Goal: Task Accomplishment & Management: Use online tool/utility

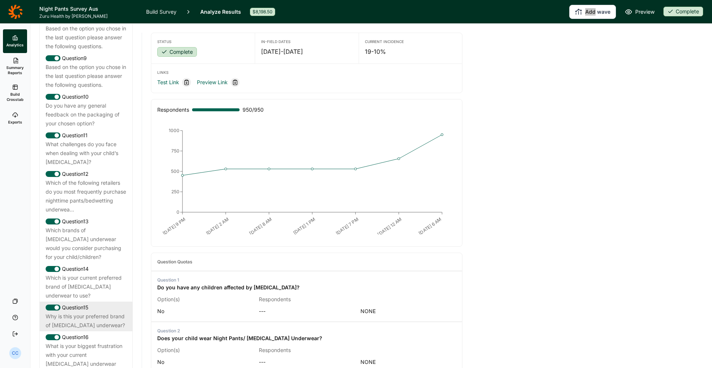
scroll to position [725, 0]
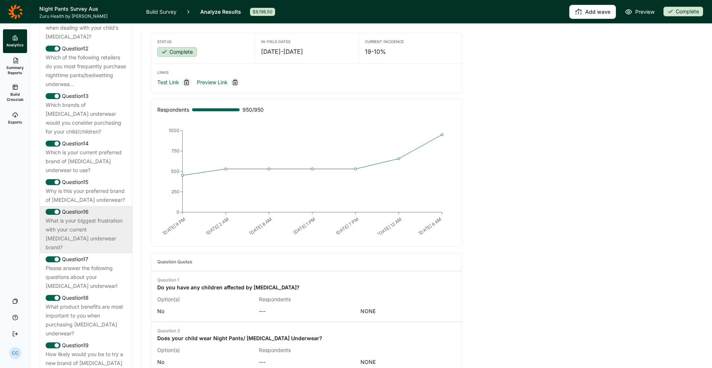
drag, startPoint x: 110, startPoint y: 186, endPoint x: 105, endPoint y: 201, distance: 15.6
click at [110, 187] on div "Why is this your preferred brand of [MEDICAL_DATA] underwear?" at bounding box center [86, 196] width 81 height 18
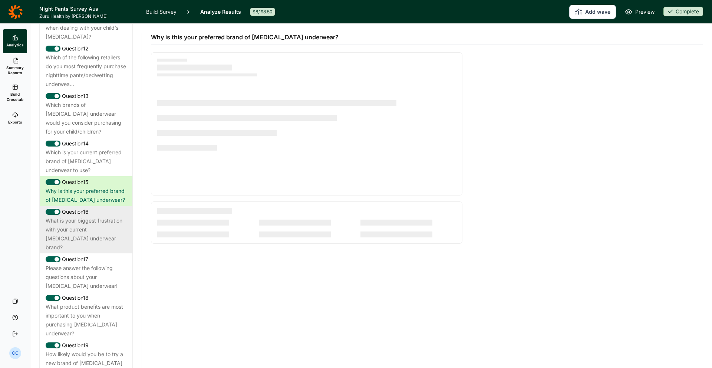
click at [103, 216] on div "What is your biggest frustration with your current [MEDICAL_DATA] underwear bra…" at bounding box center [86, 234] width 81 height 36
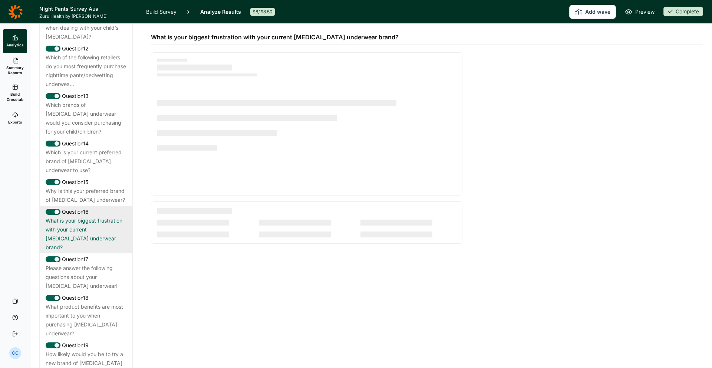
scroll to position [886, 0]
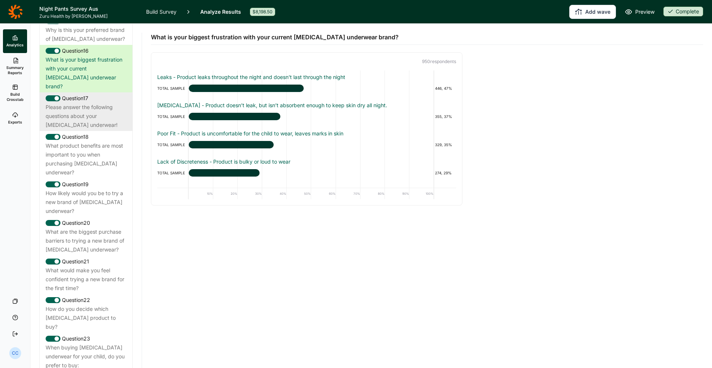
click at [96, 103] on div "Please answer the following questions about your [MEDICAL_DATA] underwear!" at bounding box center [86, 116] width 81 height 27
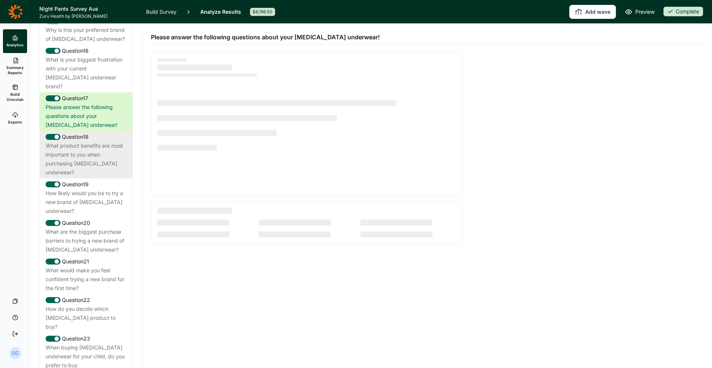
click at [95, 132] on div "Question 18" at bounding box center [86, 136] width 81 height 9
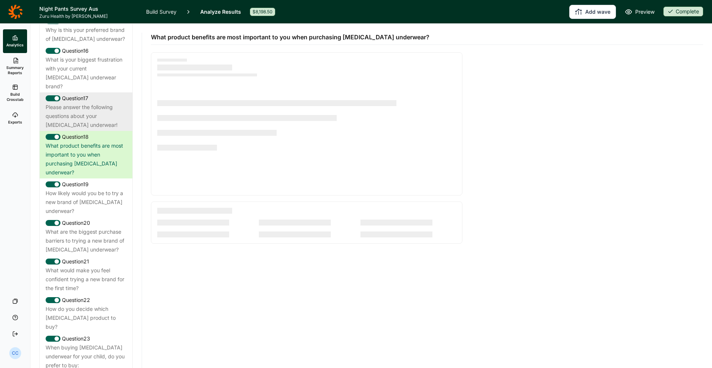
click at [101, 103] on div "Please answer the following questions about your [MEDICAL_DATA] underwear!" at bounding box center [86, 116] width 81 height 27
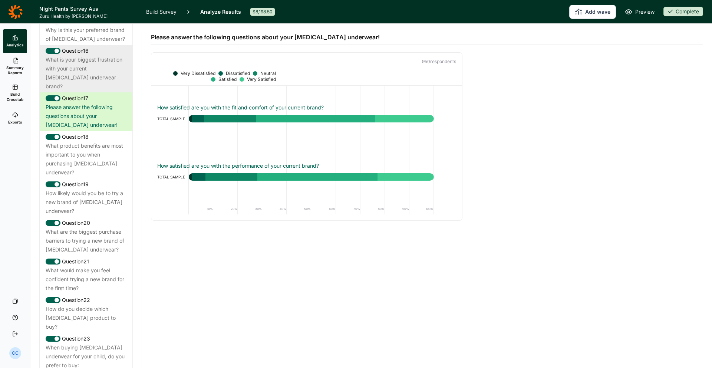
click at [90, 60] on div "What is your biggest frustration with your current [MEDICAL_DATA] underwear bra…" at bounding box center [86, 73] width 81 height 36
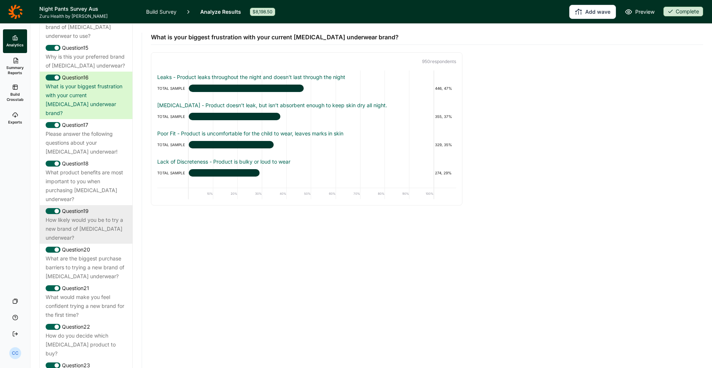
drag, startPoint x: 96, startPoint y: 146, endPoint x: 99, endPoint y: 179, distance: 33.6
click at [96, 168] on div "What product benefits are most important to you when purchasing [MEDICAL_DATA] …" at bounding box center [86, 186] width 81 height 36
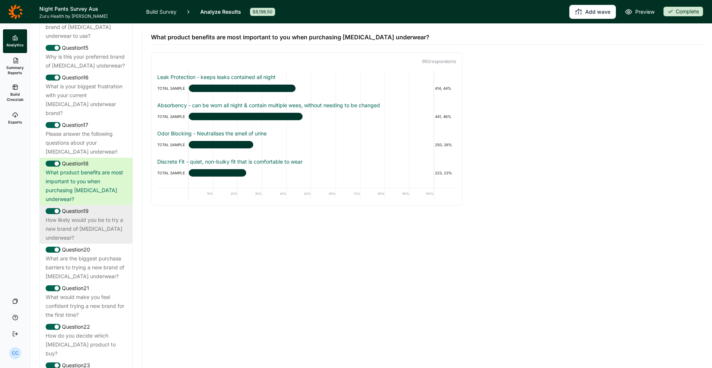
click at [101, 216] on div "How likely would you be to try a new brand of [MEDICAL_DATA] underwear?" at bounding box center [86, 229] width 81 height 27
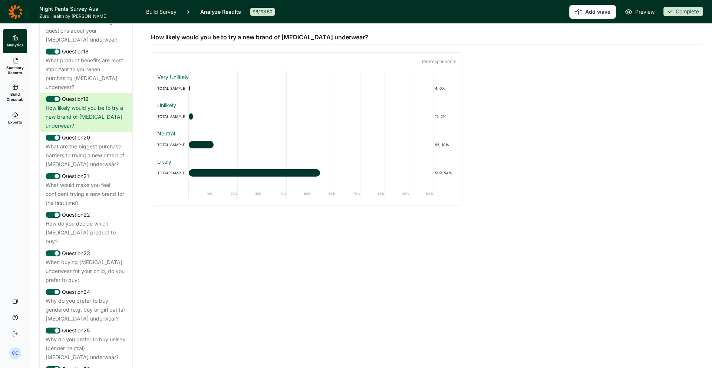
scroll to position [982, 0]
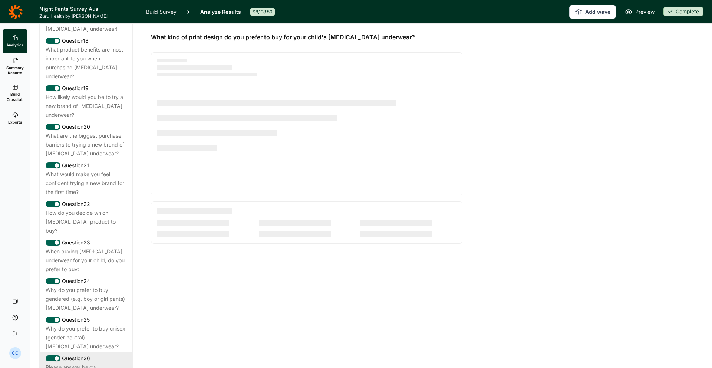
drag, startPoint x: 93, startPoint y: 329, endPoint x: 97, endPoint y: 330, distance: 4.1
click at [93, 363] on div "Please answer below." at bounding box center [86, 367] width 81 height 9
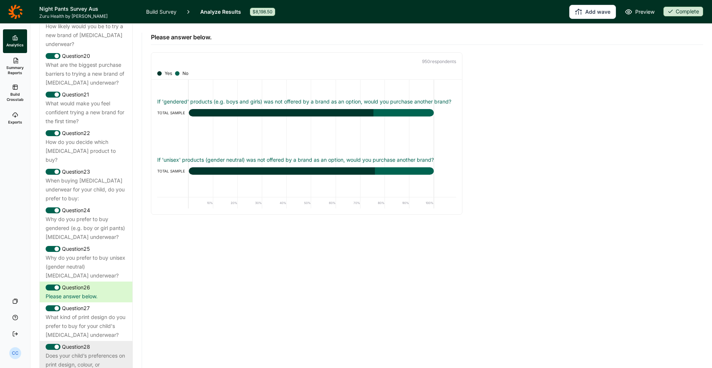
scroll to position [1090, 0]
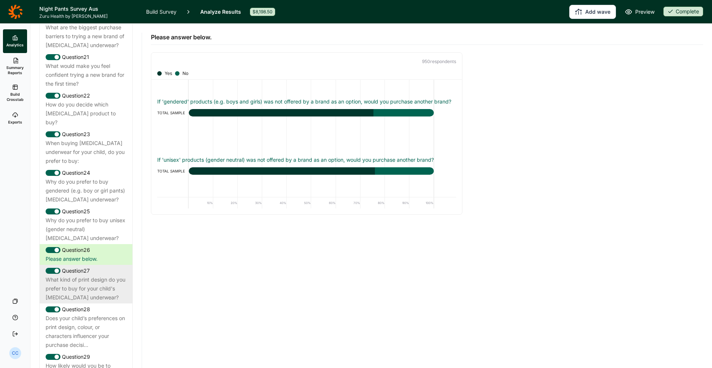
click at [122, 266] on div "Question 27" at bounding box center [86, 270] width 81 height 9
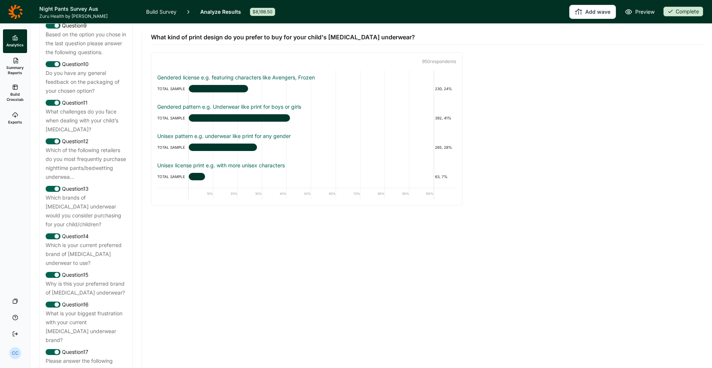
scroll to position [360, 0]
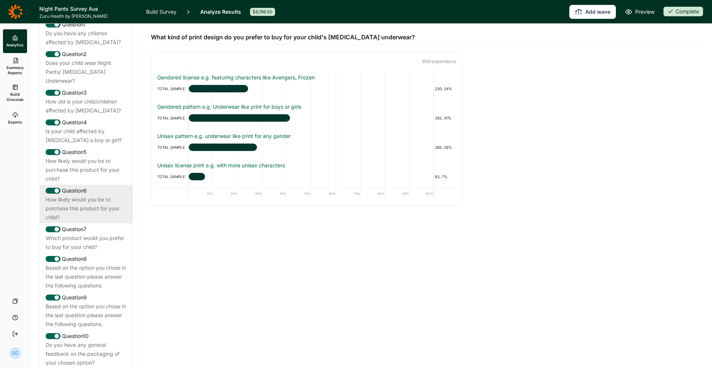
click at [101, 195] on div "How likely would you be to purchase this product for your child?" at bounding box center [86, 208] width 81 height 27
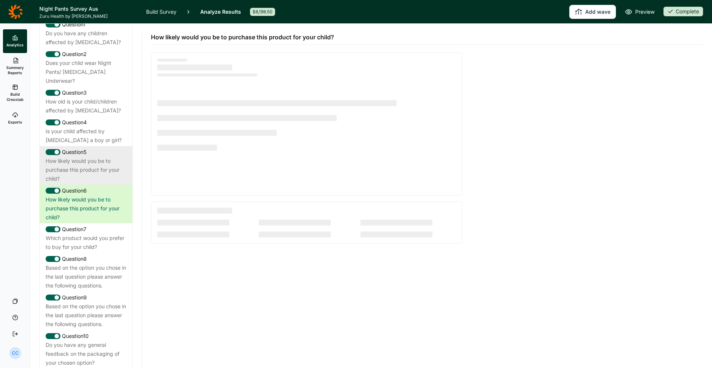
click at [112, 157] on div "How likely would you be to purchase this product for your child?" at bounding box center [86, 170] width 81 height 27
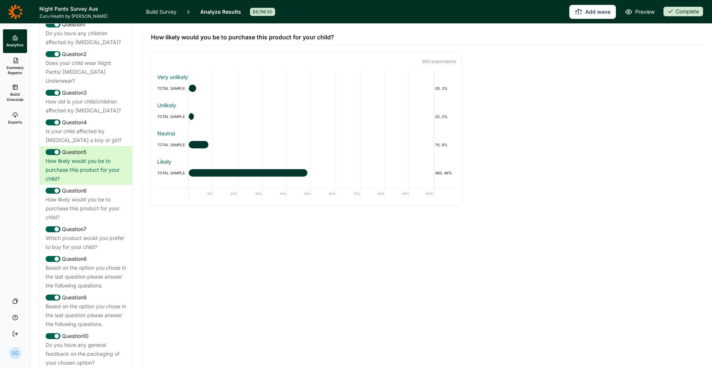
scroll to position [24, 0]
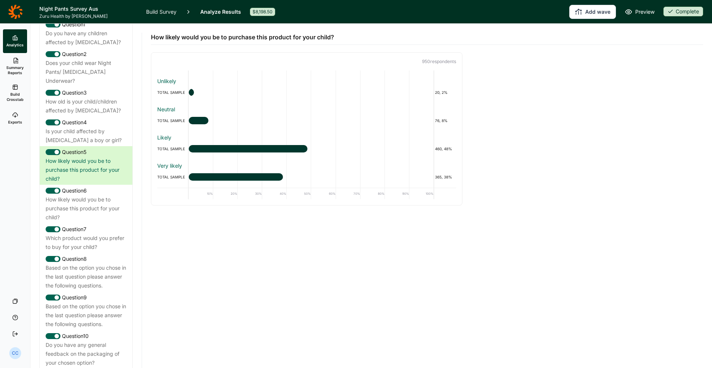
click at [25, 93] on link "Build Crosstab" at bounding box center [15, 93] width 24 height 27
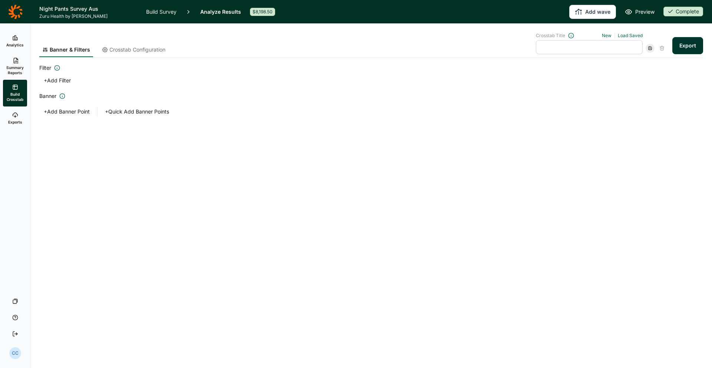
click at [15, 70] on span "Summary Reports" at bounding box center [15, 70] width 18 height 10
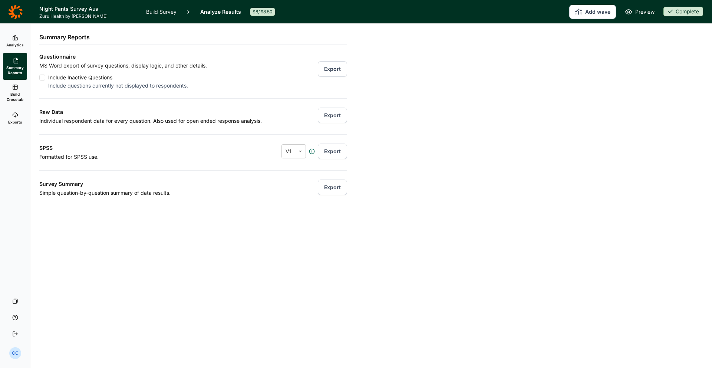
click at [17, 106] on link "Build Crosstab" at bounding box center [15, 93] width 24 height 27
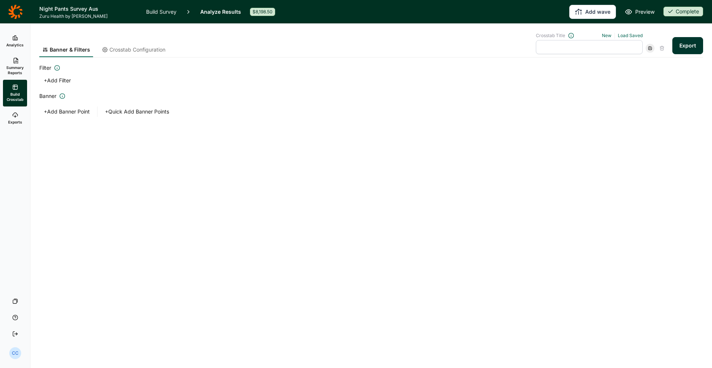
click at [16, 113] on icon at bounding box center [15, 115] width 6 height 6
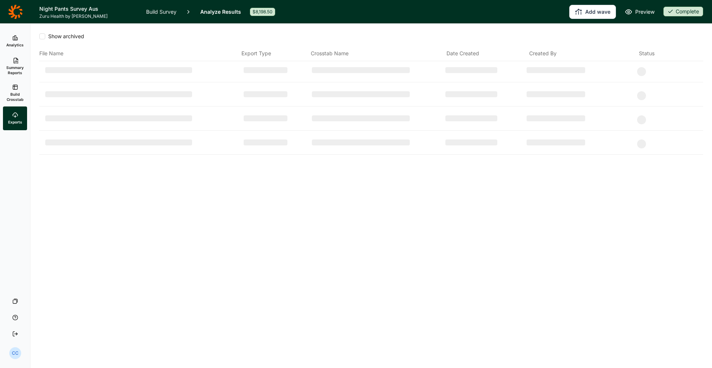
click at [19, 95] on span "Build Crosstab" at bounding box center [15, 97] width 18 height 10
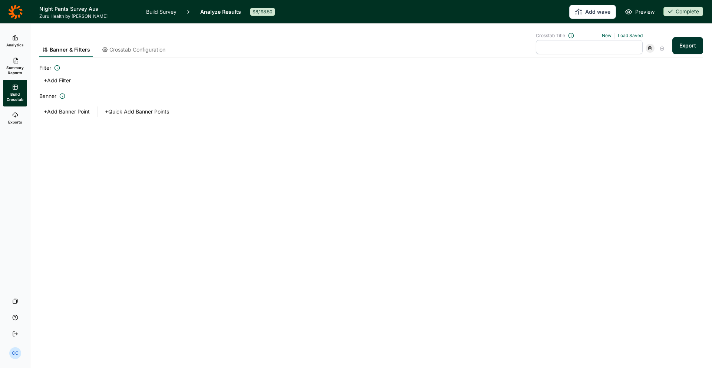
click at [20, 66] on span "Summary Reports" at bounding box center [15, 70] width 18 height 10
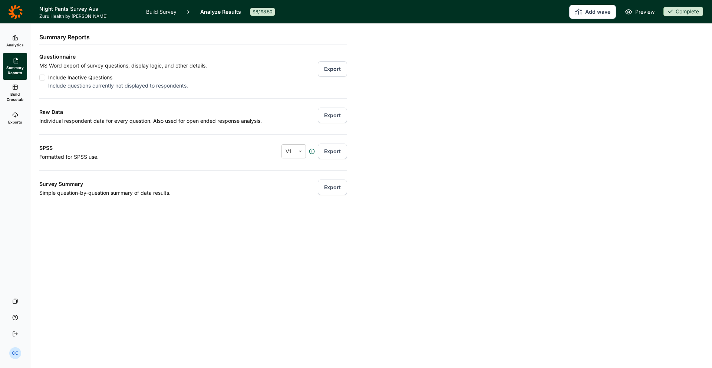
click at [337, 70] on button "Export" at bounding box center [332, 69] width 29 height 16
click at [587, 14] on button "Add wave" at bounding box center [592, 12] width 47 height 14
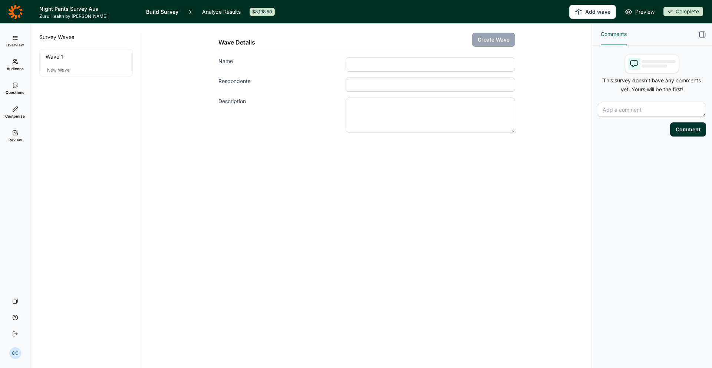
click at [11, 26] on div "Overview Audience Questions Customize Review Your Surveys Help Log Out CC" at bounding box center [15, 195] width 30 height 345
click at [19, 36] on link "Overview" at bounding box center [15, 41] width 24 height 24
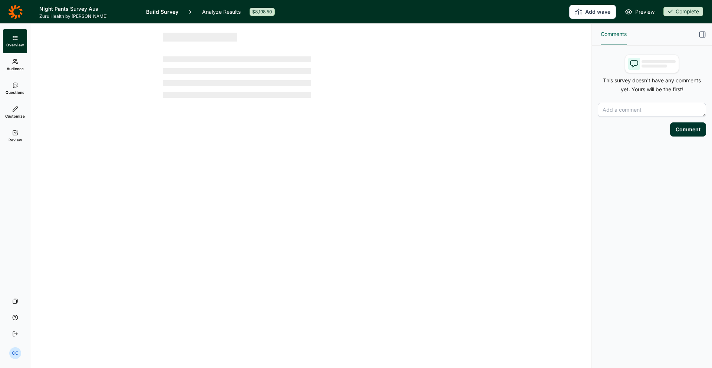
click at [14, 15] on icon at bounding box center [15, 11] width 14 height 14
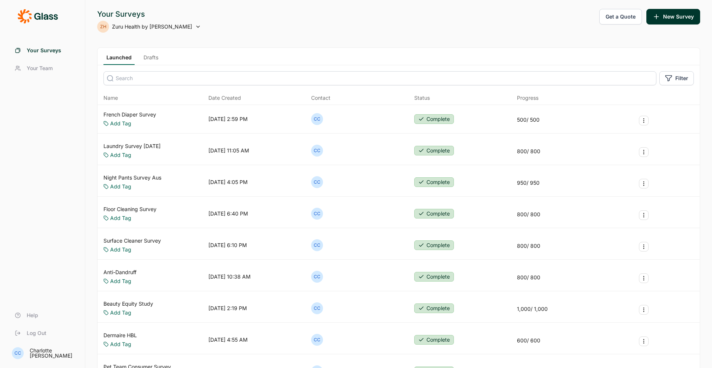
click at [142, 174] on link "Night Pants Survey Aus" at bounding box center [133, 177] width 58 height 7
